Goal: Complete application form

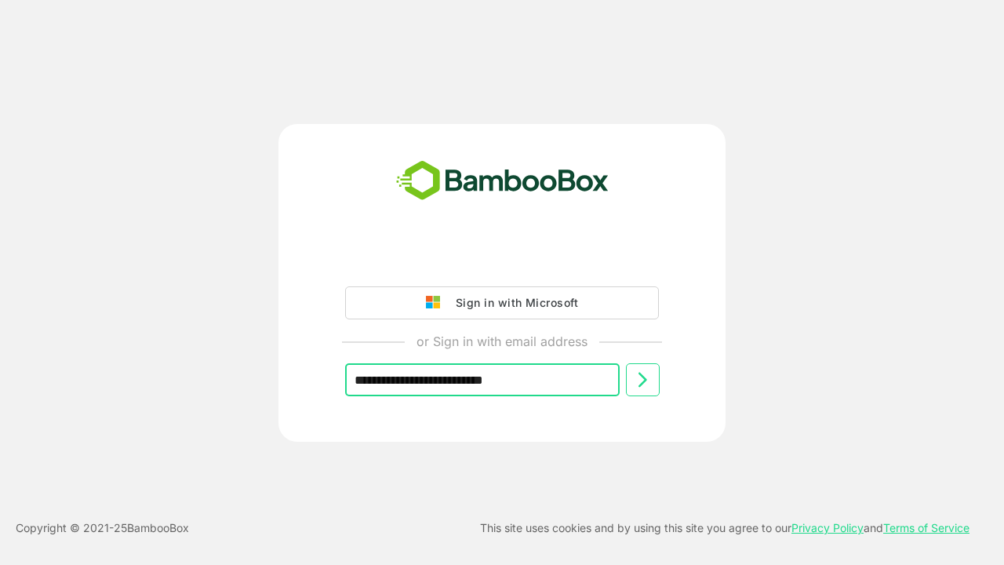
type input "**********"
click at [642, 380] on icon at bounding box center [642, 379] width 19 height 19
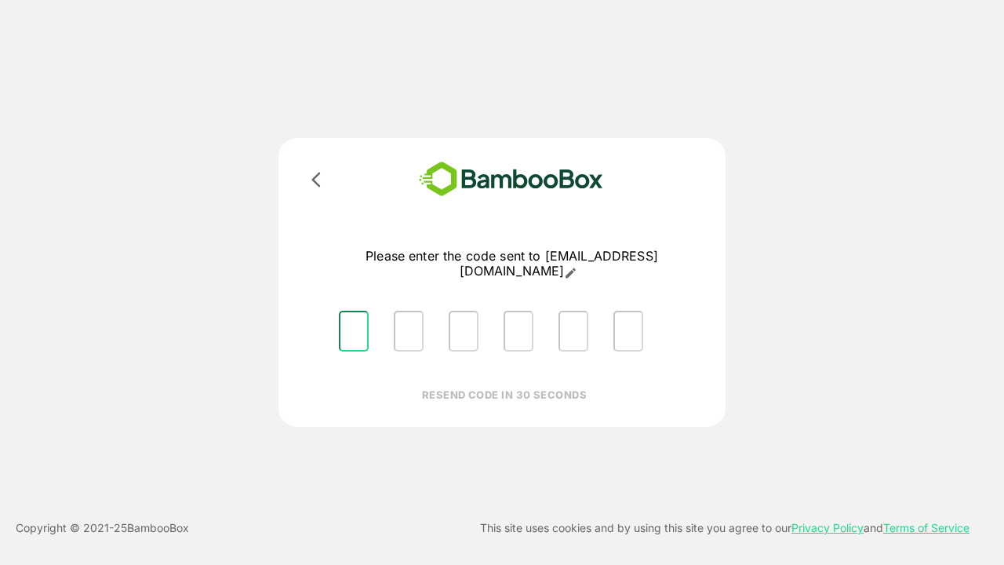
type input "*"
